Goal: Navigation & Orientation: Find specific page/section

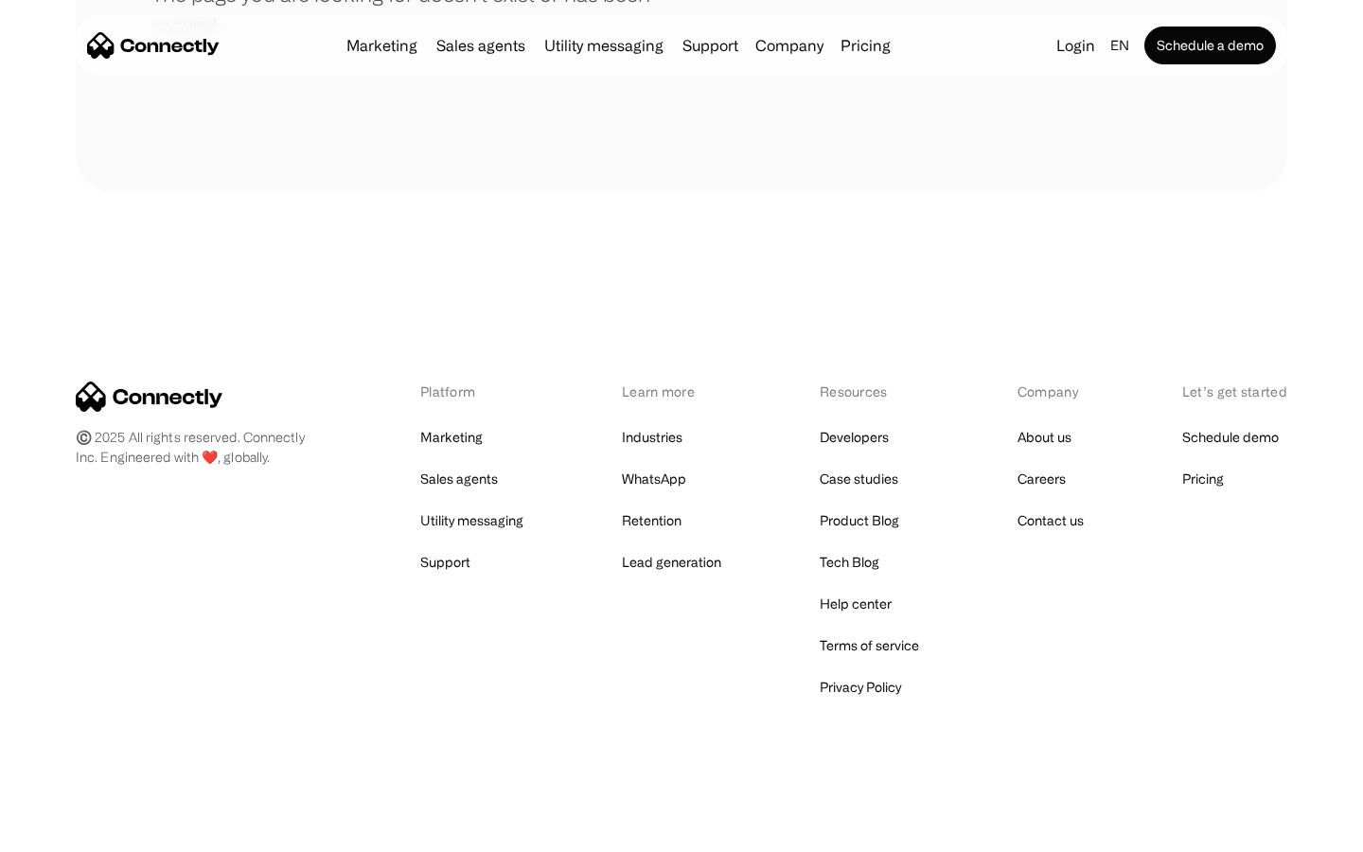
scroll to position [345, 0]
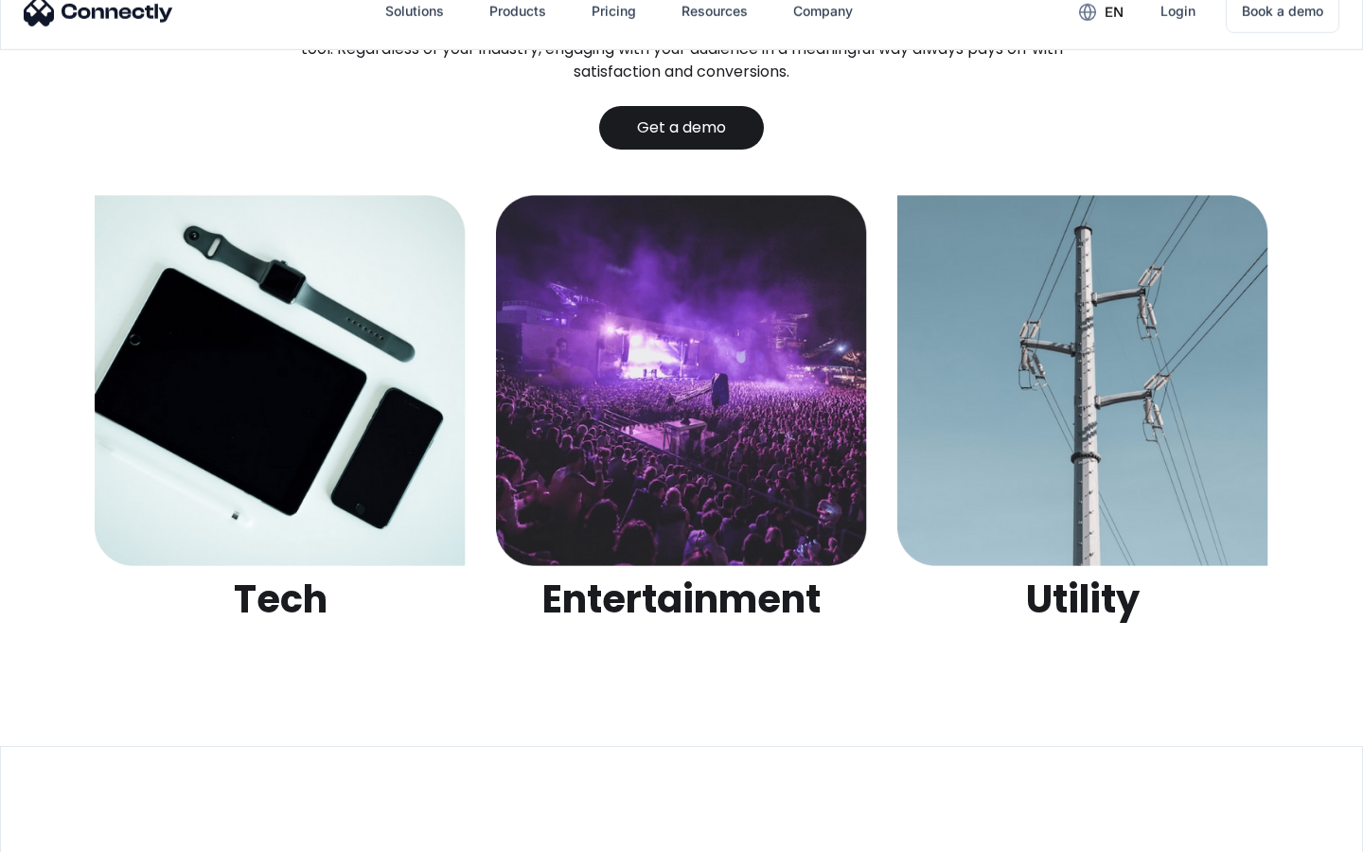
scroll to position [5972, 0]
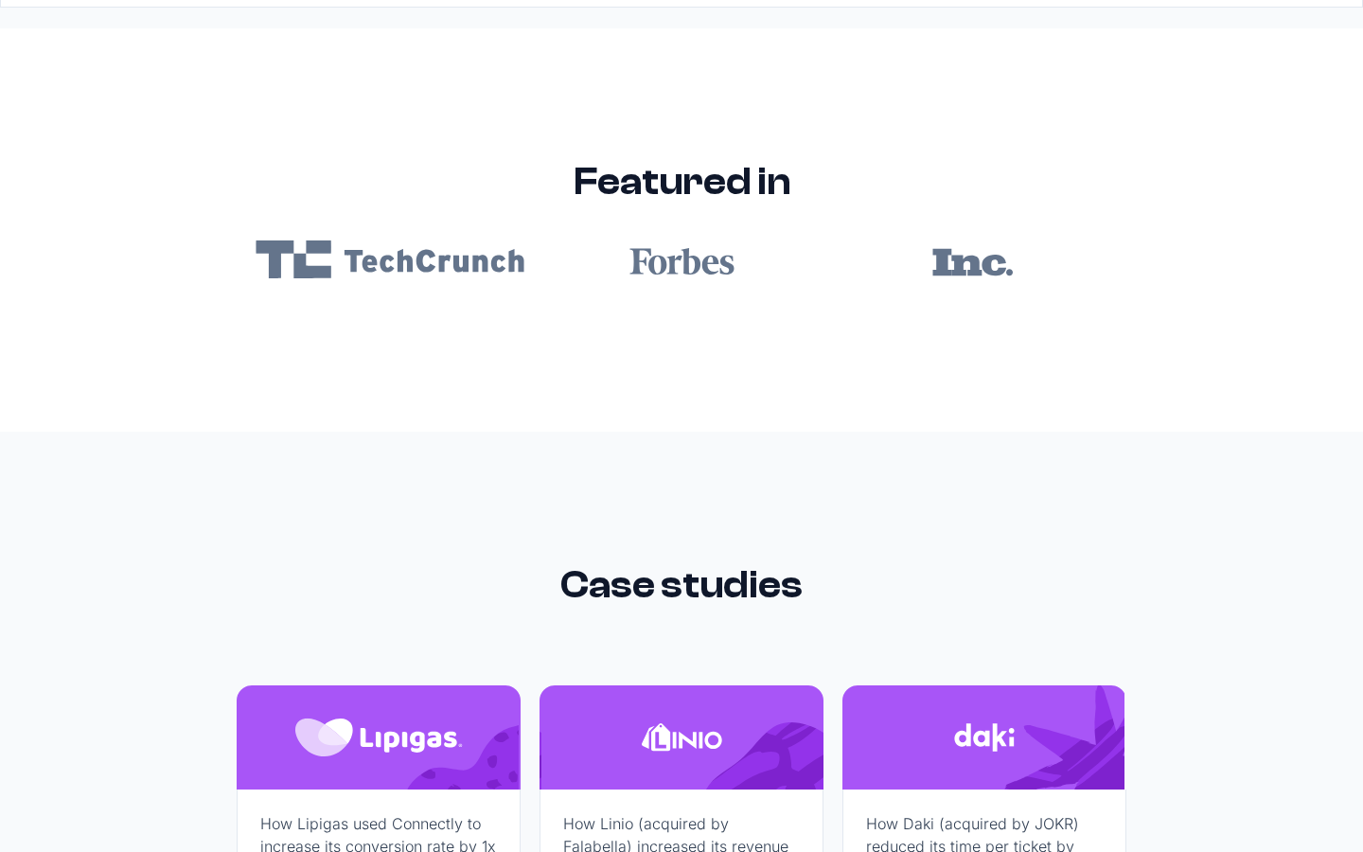
scroll to position [11336, 0]
